Goal: Information Seeking & Learning: Compare options

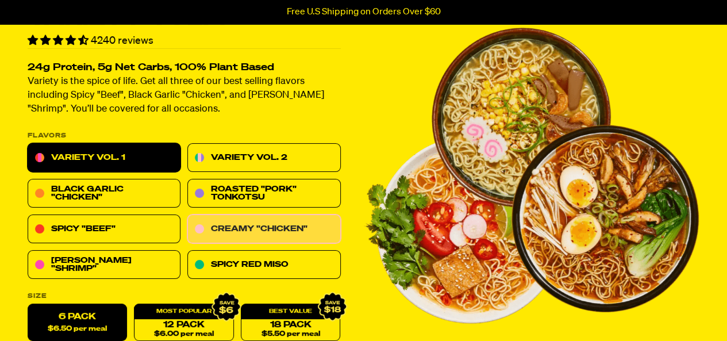
scroll to position [70, 0]
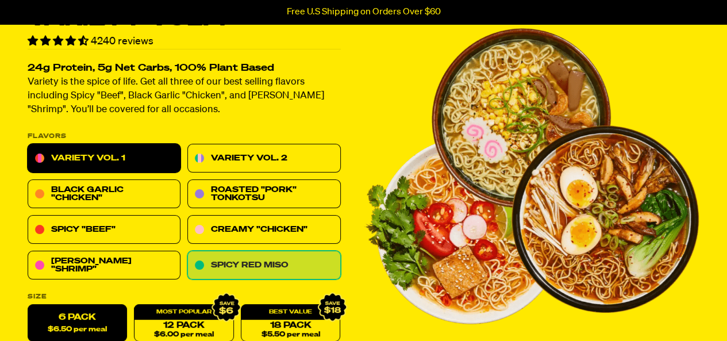
click at [276, 272] on link "Spicy Red Miso" at bounding box center [263, 265] width 153 height 29
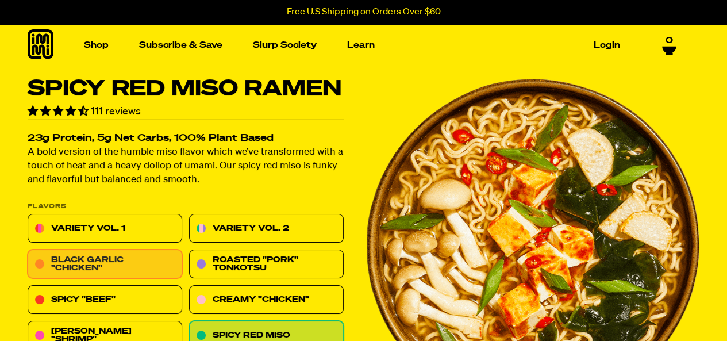
click at [138, 253] on link "Black Garlic "Chicken"" at bounding box center [105, 264] width 155 height 29
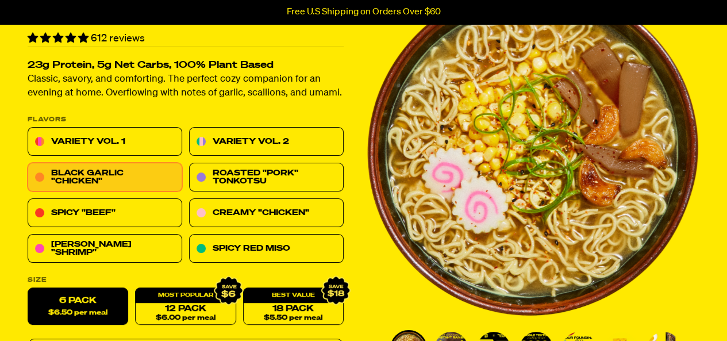
scroll to position [95, 0]
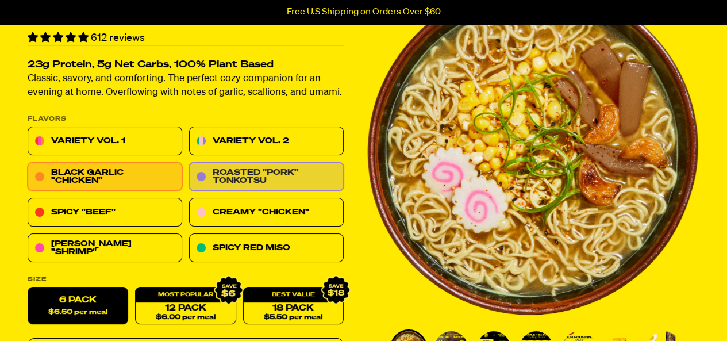
click at [262, 189] on link "Roasted "Pork" Tonkotsu" at bounding box center [266, 177] width 155 height 29
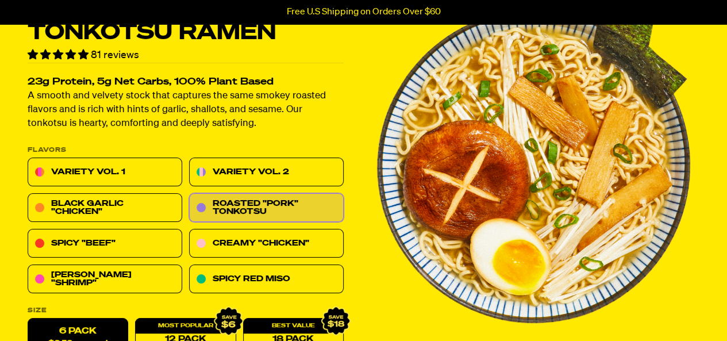
scroll to position [78, 0]
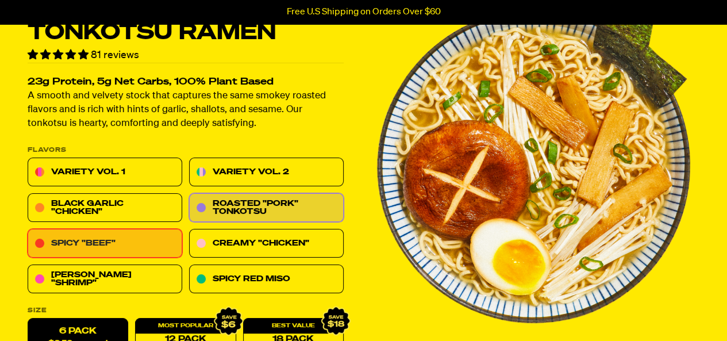
click at [148, 247] on link "Spicy "Beef"" at bounding box center [105, 243] width 155 height 29
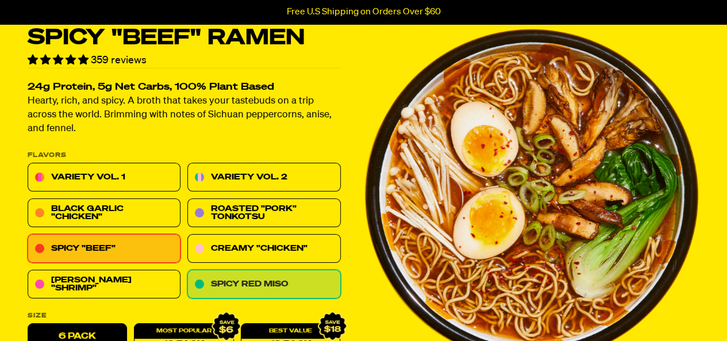
click at [237, 274] on link "Spicy Red Miso" at bounding box center [263, 284] width 153 height 29
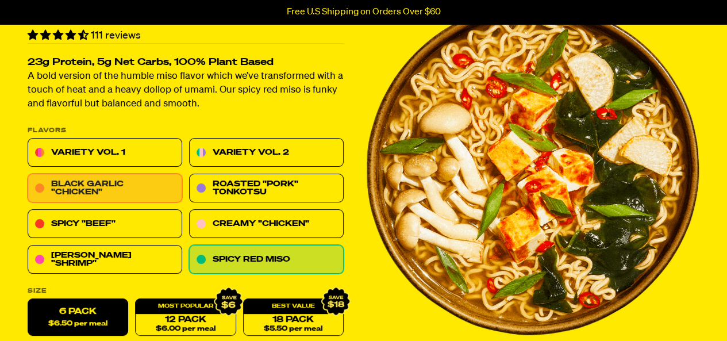
click at [165, 191] on link "Black Garlic "Chicken"" at bounding box center [105, 188] width 155 height 29
